Goal: Task Accomplishment & Management: Use online tool/utility

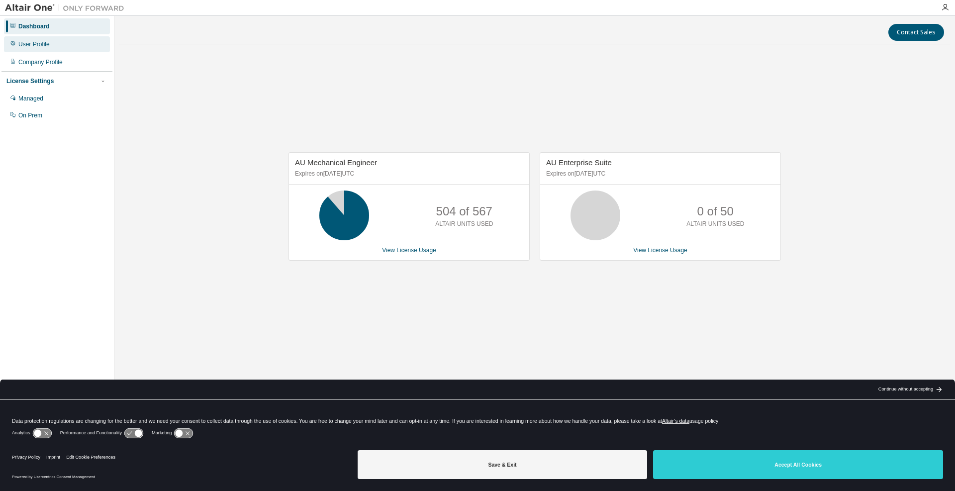
click at [38, 44] on div "User Profile" at bounding box center [33, 44] width 31 height 8
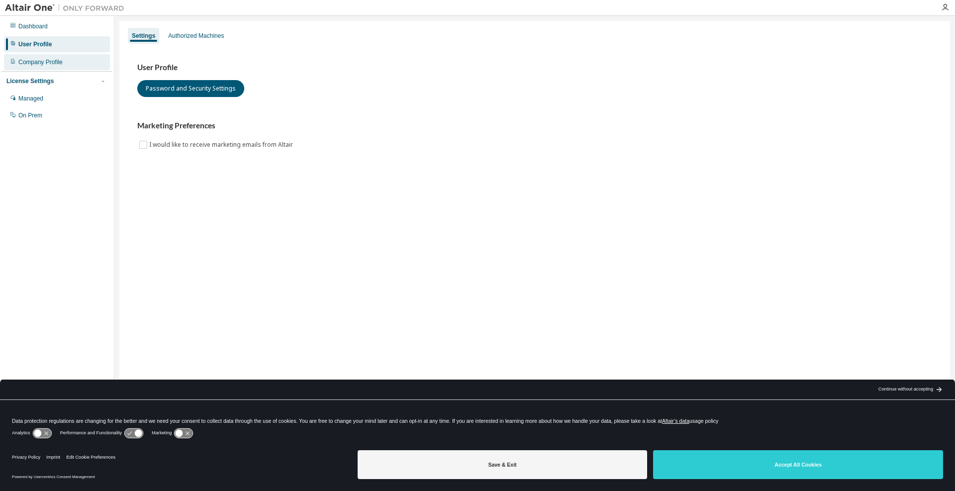
click at [42, 62] on div "Company Profile" at bounding box center [40, 62] width 44 height 8
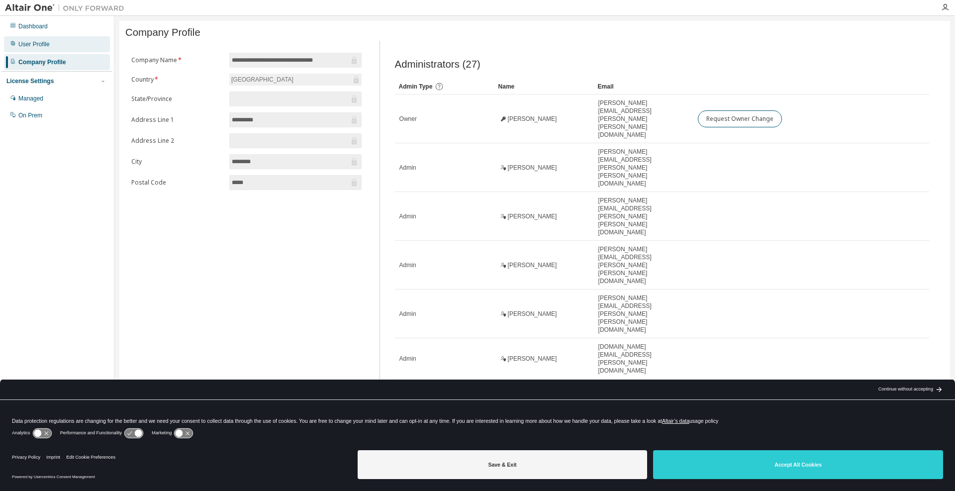
click at [38, 42] on div "User Profile" at bounding box center [33, 44] width 31 height 8
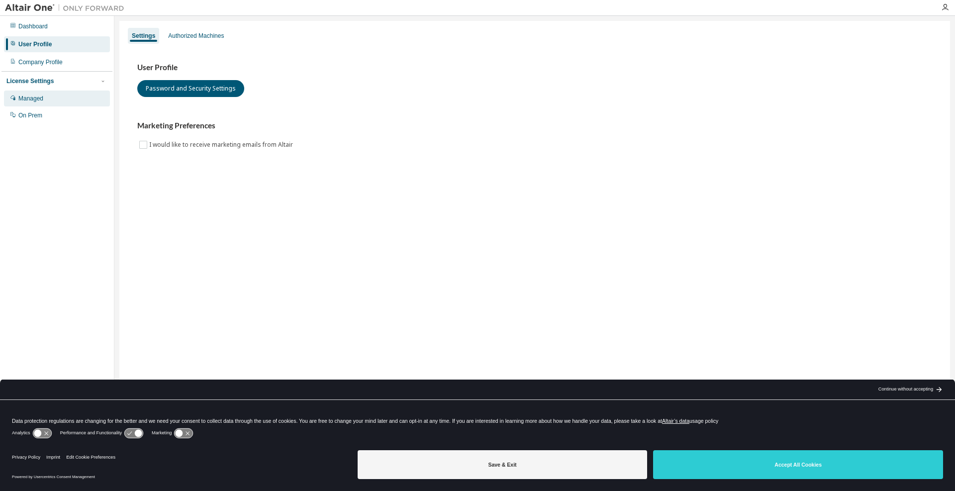
click at [31, 103] on div "Managed" at bounding box center [57, 98] width 106 height 16
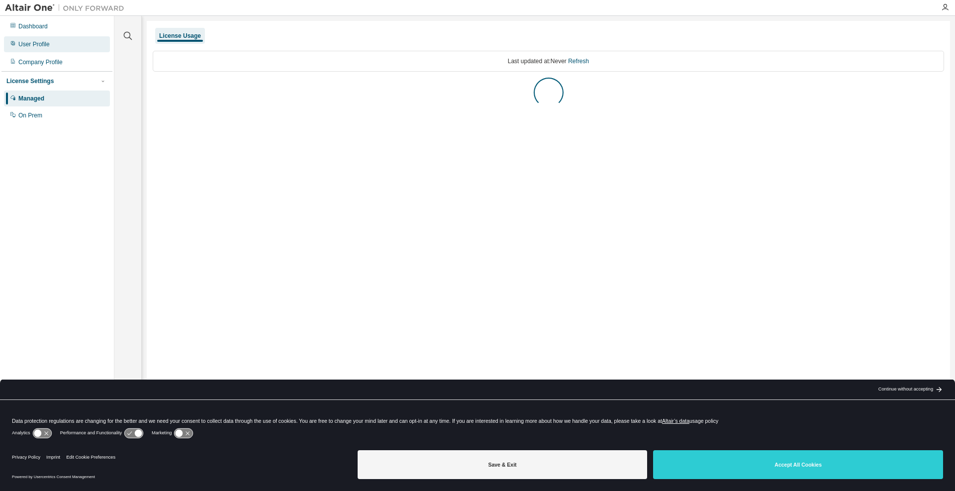
click at [38, 44] on div "User Profile" at bounding box center [33, 44] width 31 height 8
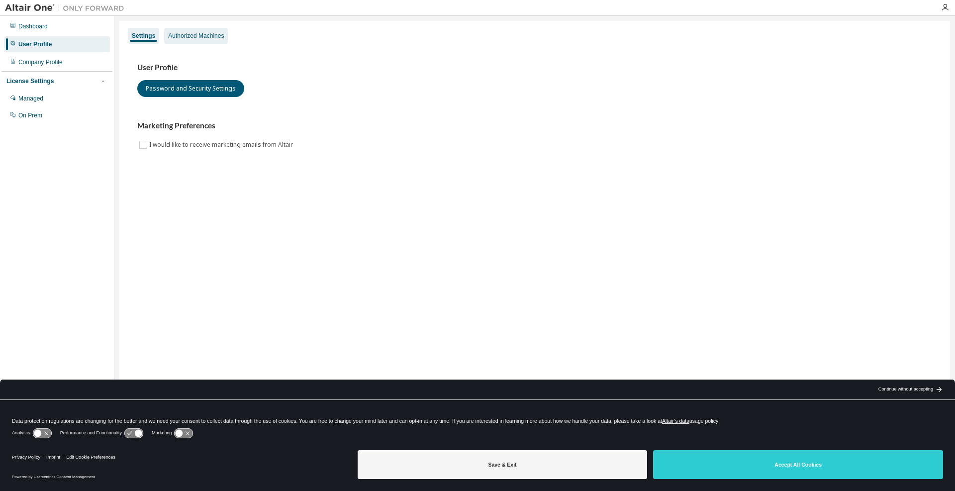
click at [191, 39] on div "Authorized Machines" at bounding box center [196, 36] width 56 height 8
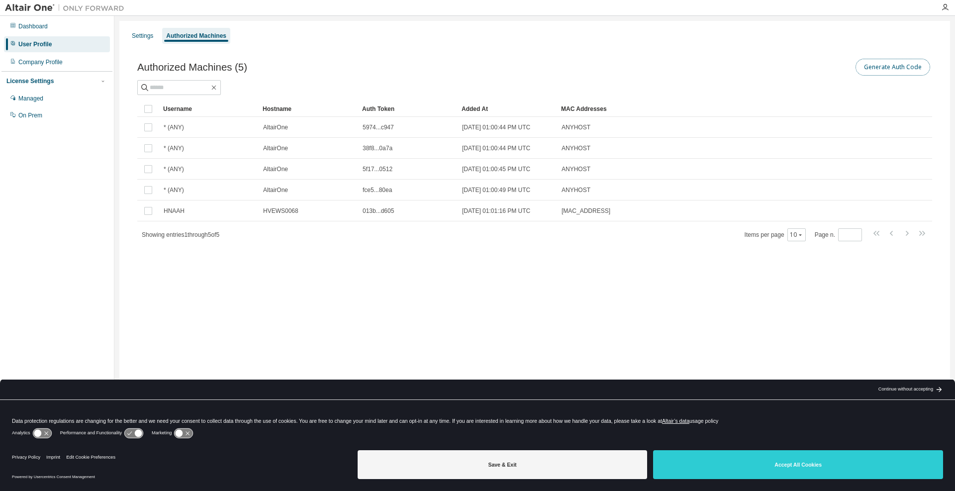
click at [873, 64] on button "Generate Auth Code" at bounding box center [892, 67] width 75 height 17
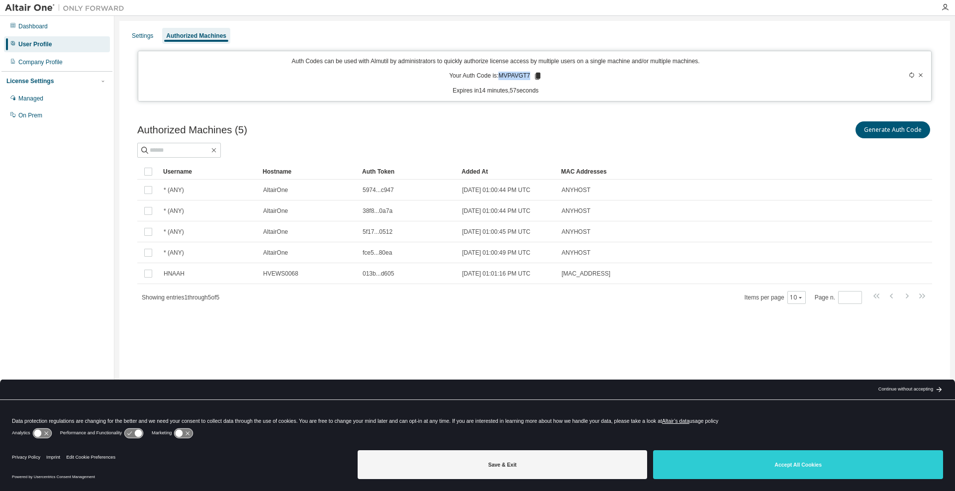
drag, startPoint x: 528, startPoint y: 77, endPoint x: 500, endPoint y: 79, distance: 27.4
click at [500, 79] on p "Your Auth Code is: MVPAVGT7" at bounding box center [495, 76] width 93 height 9
copy p "MVPAVGT7"
